Goal: Task Accomplishment & Management: Manage account settings

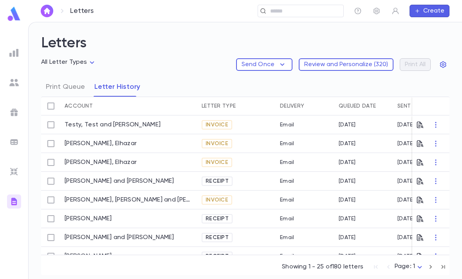
scroll to position [25, 0]
click at [7, 10] on img at bounding box center [14, 13] width 16 height 15
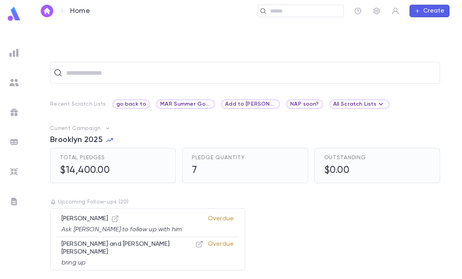
click at [309, 9] on input "text" at bounding box center [304, 10] width 72 height 7
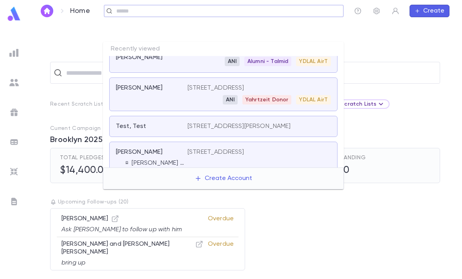
scroll to position [212, 0]
click at [400, 199] on p "Upcoming Follow-ups ( 20 )" at bounding box center [245, 202] width 390 height 6
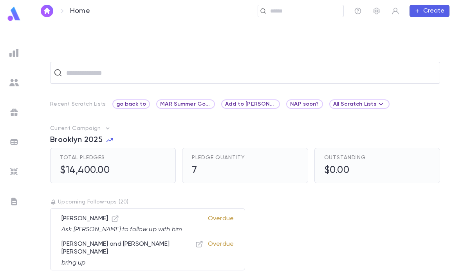
click at [283, 12] on input "text" at bounding box center [304, 10] width 72 height 7
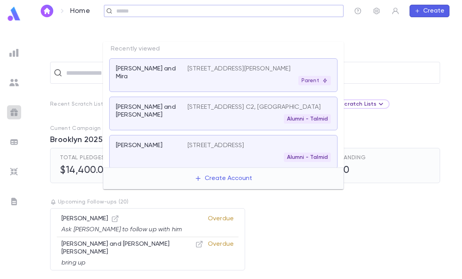
click at [10, 111] on img at bounding box center [13, 112] width 9 height 9
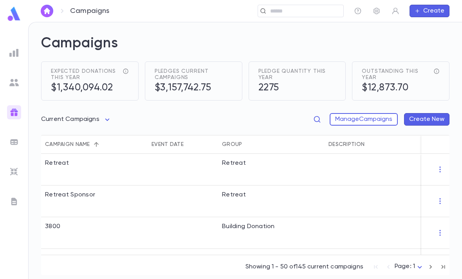
click at [373, 113] on button "Manage Campaigns" at bounding box center [364, 119] width 68 height 13
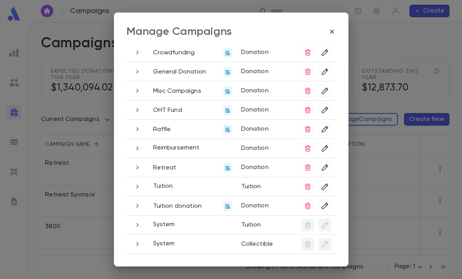
scroll to position [117, 0]
click at [336, 28] on icon "button" at bounding box center [332, 32] width 8 height 8
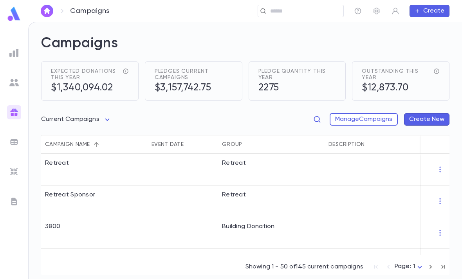
click at [371, 113] on button "Manage Campaigns" at bounding box center [364, 119] width 68 height 13
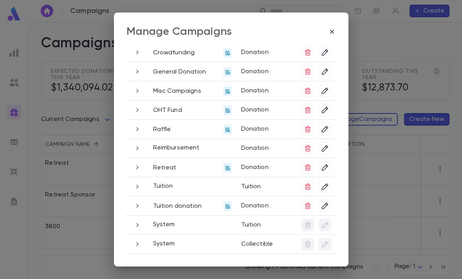
click at [330, 33] on icon "button" at bounding box center [332, 32] width 8 height 8
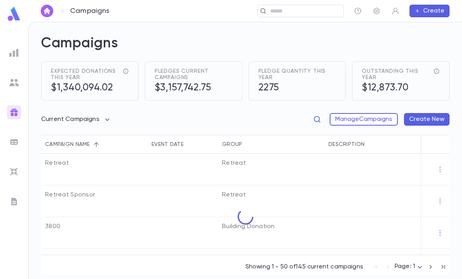
click at [107, 91] on body "Campaigns ​ Create Campaigns Expected donations this year $1,340,094.02 Pledges…" at bounding box center [231, 150] width 462 height 257
click at [93, 127] on span "Current Campaigns" at bounding box center [78, 124] width 58 height 8
click at [101, 97] on body "Campaigns ​ Create Campaigns Expected donations this year $1,340,094.02 Pledges…" at bounding box center [231, 150] width 462 height 257
click at [92, 114] on span "All Campaigns" at bounding box center [78, 112] width 58 height 8
type input "*****"
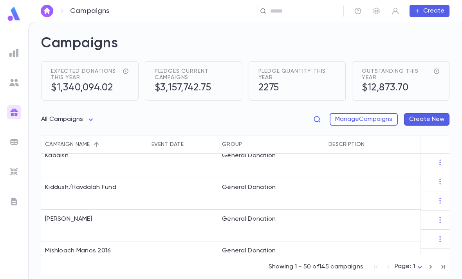
scroll to position [628, 0]
click at [247, 211] on div "General Donation" at bounding box center [271, 227] width 107 height 32
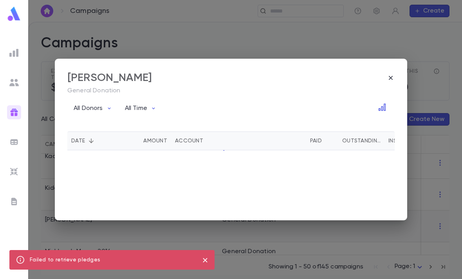
click at [394, 79] on icon "button" at bounding box center [391, 78] width 8 height 8
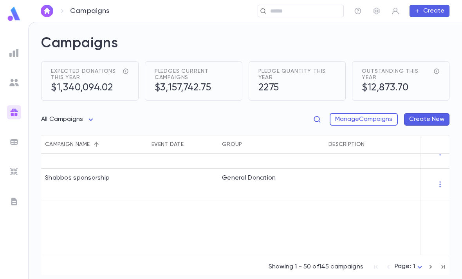
scroll to position [827, 0]
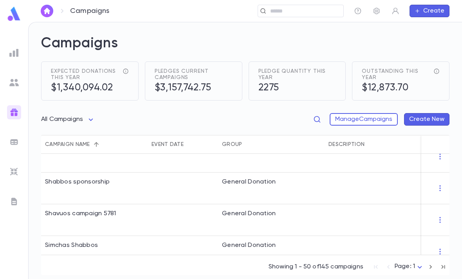
click at [315, 116] on icon "button" at bounding box center [318, 120] width 8 height 8
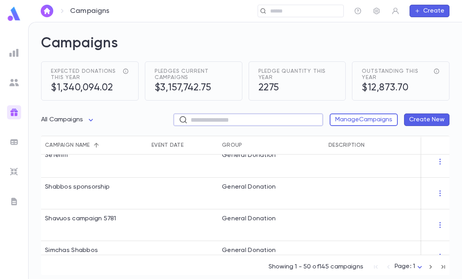
scroll to position [820, 0]
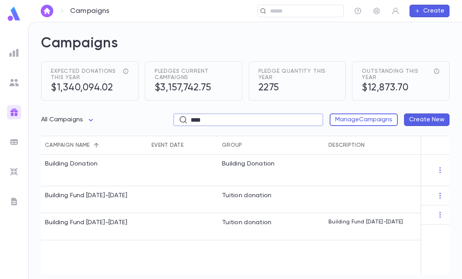
type input "****"
click at [321, 214] on div "Tuition donation" at bounding box center [271, 227] width 107 height 27
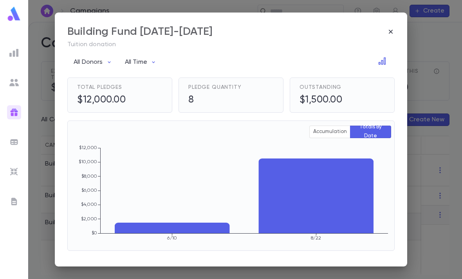
click at [387, 34] on div "Building Fund [DATE]-[DATE]" at bounding box center [231, 31] width 328 height 13
click at [392, 31] on icon "button" at bounding box center [391, 32] width 4 height 4
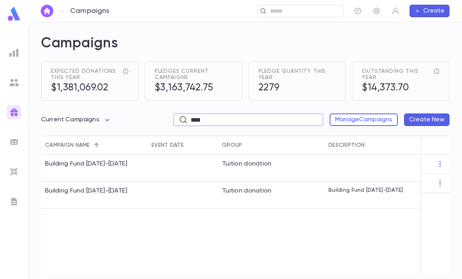
click at [375, 13] on icon "button" at bounding box center [377, 11] width 8 height 8
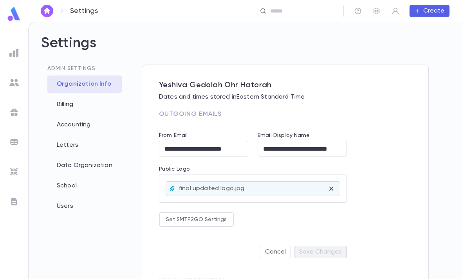
click at [82, 178] on div "School" at bounding box center [84, 186] width 74 height 17
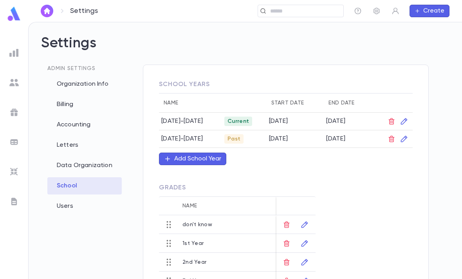
click at [106, 137] on div "Letters" at bounding box center [84, 145] width 74 height 17
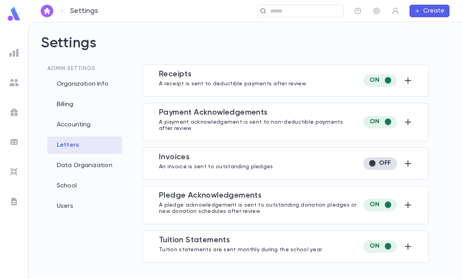
scroll to position [25, 0]
click at [412, 242] on icon "button" at bounding box center [408, 246] width 9 height 9
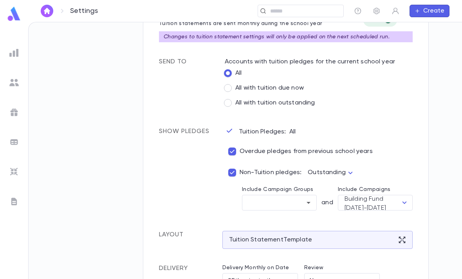
scroll to position [228, 0]
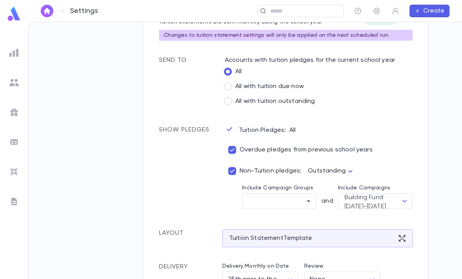
click at [344, 149] on body "Settings ​ Create Settings Admin Settings Organization Info Billing Accounting …" at bounding box center [231, 150] width 462 height 257
click at [403, 137] on div at bounding box center [231, 139] width 462 height 279
click at [304, 197] on icon "Open" at bounding box center [308, 201] width 9 height 9
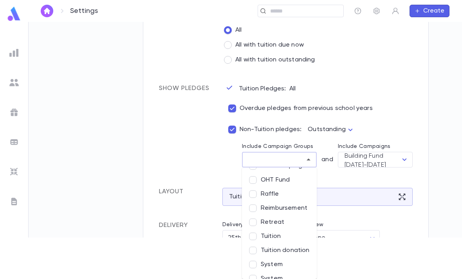
scroll to position [96, 0]
click at [429, 123] on div "Settings ​ Create Settings Admin Settings Organization Info Billing Accounting …" at bounding box center [231, 108] width 462 height 257
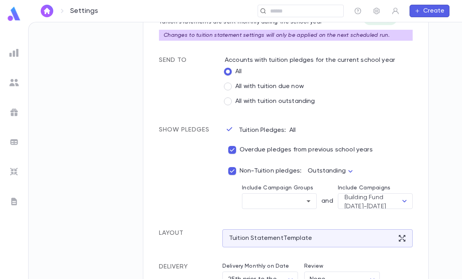
click at [304, 197] on icon "Open" at bounding box center [308, 201] width 9 height 9
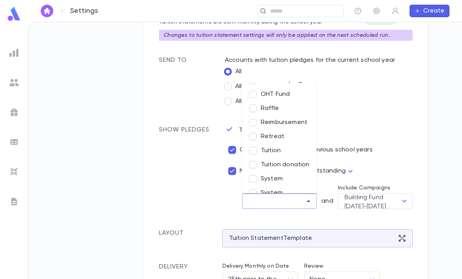
scroll to position [96, 0]
click at [10, 175] on img at bounding box center [13, 171] width 9 height 9
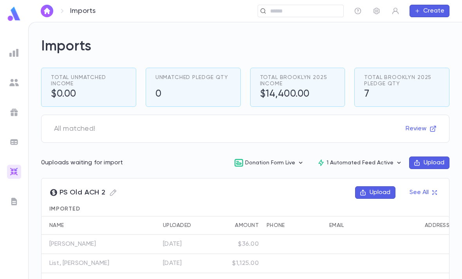
click at [17, 111] on img at bounding box center [13, 112] width 9 height 9
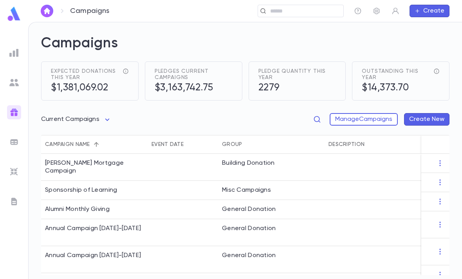
click at [311, 113] on button "button" at bounding box center [317, 119] width 13 height 13
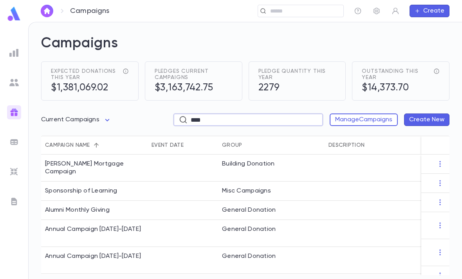
type input "*****"
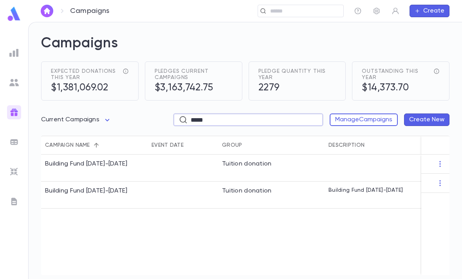
click at [11, 170] on img at bounding box center [13, 171] width 9 height 9
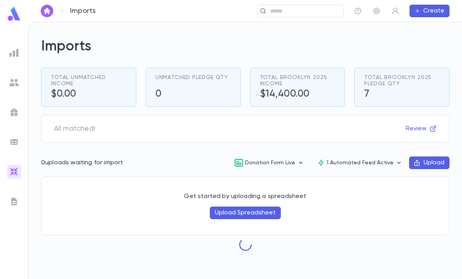
click at [375, 12] on icon "button" at bounding box center [377, 11] width 8 height 8
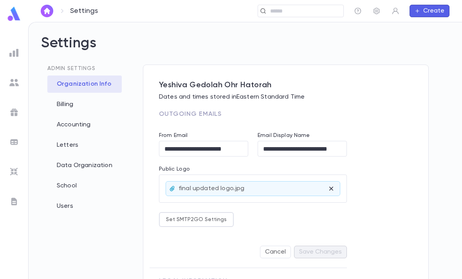
click at [100, 137] on div "Letters" at bounding box center [84, 145] width 74 height 17
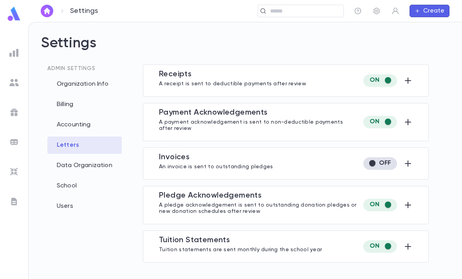
click at [412, 241] on button "button" at bounding box center [408, 247] width 9 height 13
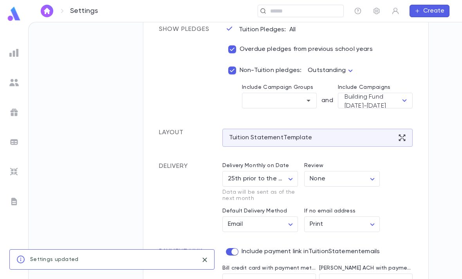
scroll to position [328, 0]
click at [305, 277] on icon "Open" at bounding box center [307, 281] width 9 height 9
click at [275, 259] on li "Credit Card" at bounding box center [270, 265] width 94 height 13
type input "**********"
click at [389, 275] on input "[PERSON_NAME] ACH with payment method" at bounding box center [360, 282] width 75 height 15
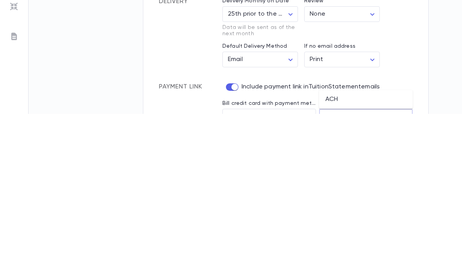
click at [362, 259] on li "ACH" at bounding box center [366, 265] width 94 height 13
type input "***"
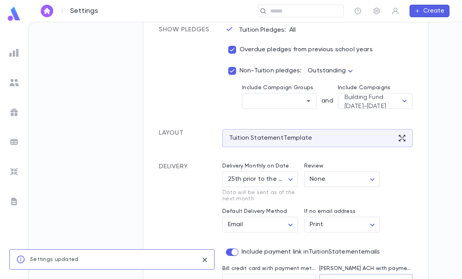
click at [302, 94] on input "text" at bounding box center [274, 101] width 56 height 15
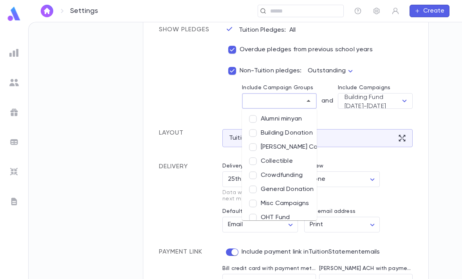
click at [308, 96] on icon "Close" at bounding box center [308, 100] width 9 height 9
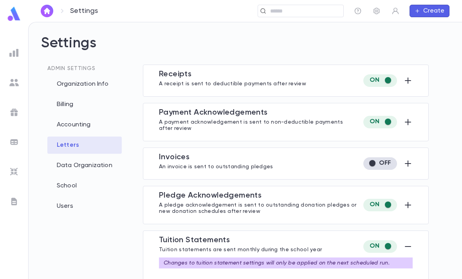
scroll to position [0, 0]
click at [96, 161] on div "Settings ​ Create Settings Admin Settings Organization Info Billing Accounting …" at bounding box center [231, 150] width 462 height 257
click at [94, 178] on div "School" at bounding box center [84, 186] width 74 height 17
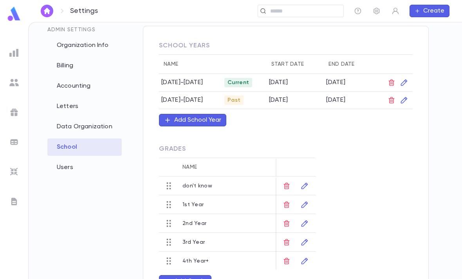
scroll to position [38, 0]
click at [11, 7] on img at bounding box center [14, 13] width 16 height 15
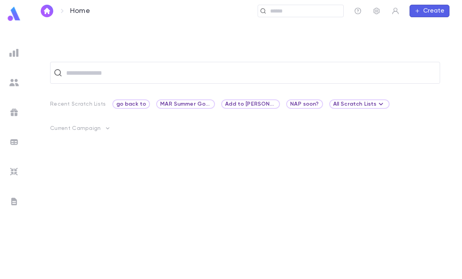
scroll to position [25, 0]
